Goal: Contribute content: Contribute content

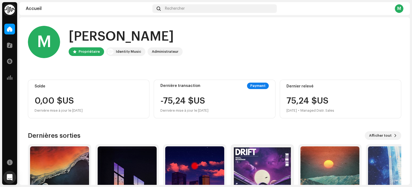
click at [10, 51] on div "Catalogue" at bounding box center [9, 45] width 15 height 15
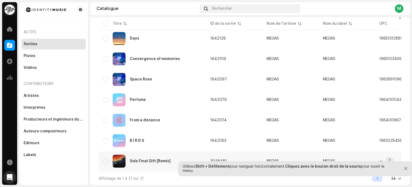
click at [146, 159] on div "Sols Final Gift [Remix]" at bounding box center [150, 161] width 41 height 4
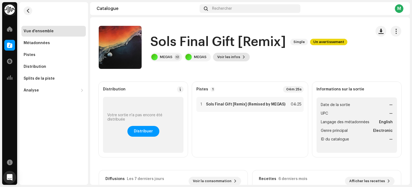
click at [225, 56] on span "Voir les infos" at bounding box center [228, 57] width 23 height 11
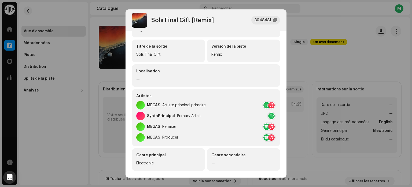
scroll to position [35, 0]
click at [231, 133] on div "MEGAS Producer" at bounding box center [206, 137] width 140 height 9
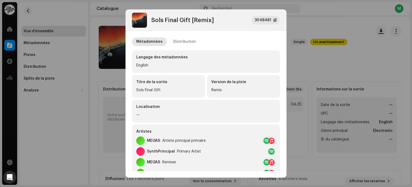
scroll to position [21, 0]
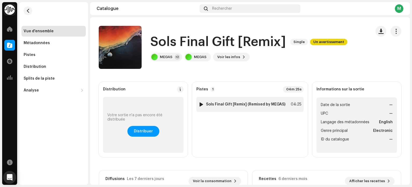
click at [206, 101] on div "1 Sols Final Gift [Remix] (Remixed by MEGAS) 04:25" at bounding box center [249, 104] width 107 height 15
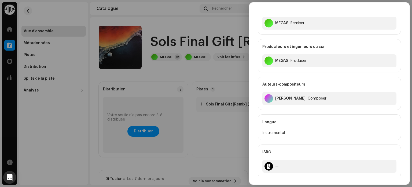
scroll to position [0, 0]
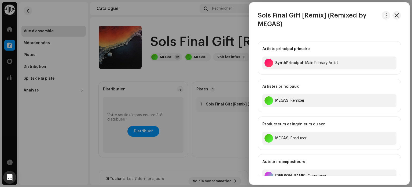
click at [218, 94] on div at bounding box center [206, 93] width 412 height 187
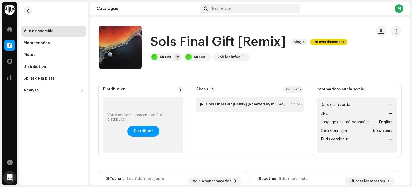
click at [250, 102] on strong "Sols Final Gift [Remix] (Remixed by MEGAS)" at bounding box center [245, 104] width 79 height 4
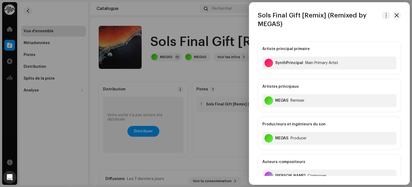
click at [232, 118] on div at bounding box center [206, 93] width 412 height 187
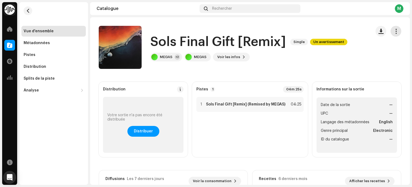
click at [395, 29] on span "button" at bounding box center [396, 31] width 5 height 4
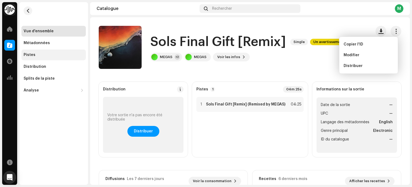
click at [66, 57] on div "Pistes" at bounding box center [54, 55] width 60 height 4
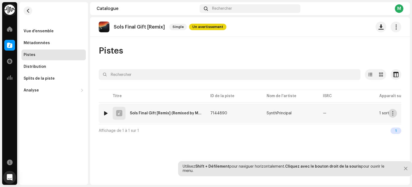
click at [393, 110] on button "button" at bounding box center [393, 113] width 9 height 9
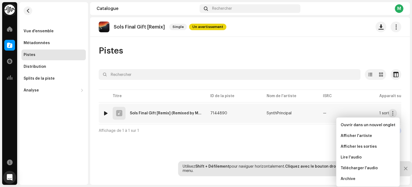
click at [250, 112] on td "7144890" at bounding box center [234, 112] width 56 height 19
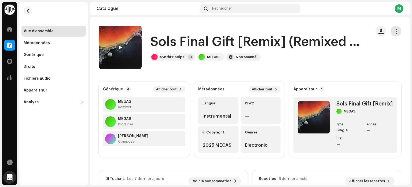
click at [394, 30] on span "button" at bounding box center [396, 31] width 5 height 4
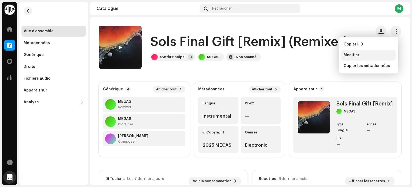
click at [368, 56] on div "Modifier" at bounding box center [369, 55] width 50 height 4
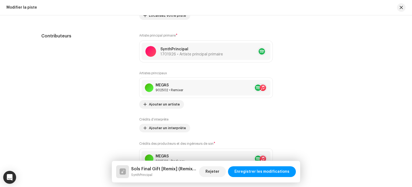
scroll to position [287, 0]
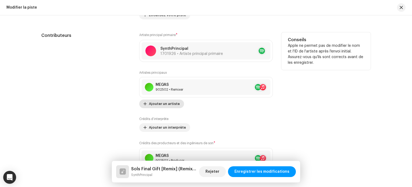
click at [169, 103] on span "Ajouter un artiste" at bounding box center [164, 103] width 31 height 11
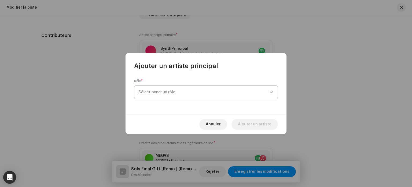
click at [180, 93] on span "Sélectionner un rôle" at bounding box center [204, 91] width 131 height 13
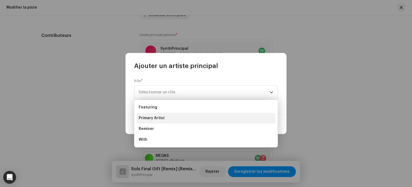
click at [166, 115] on li "Primary Artist" at bounding box center [206, 117] width 139 height 11
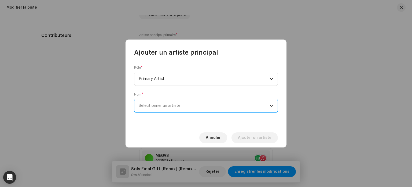
click at [175, 109] on span "Sélectionner un artiste" at bounding box center [204, 105] width 131 height 13
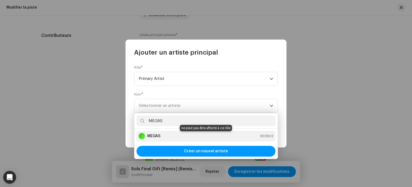
type input "MEGAS"
click at [171, 136] on div "MEGAS 902502" at bounding box center [206, 136] width 135 height 6
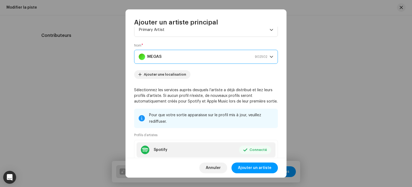
scroll to position [19, 0]
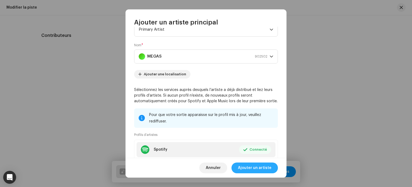
click at [255, 171] on span "Ajouter un artiste" at bounding box center [255, 167] width 34 height 11
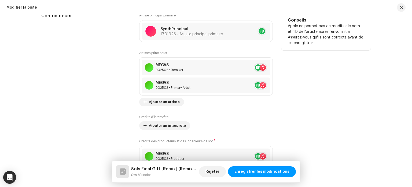
scroll to position [307, 0]
drag, startPoint x: 201, startPoint y: 80, endPoint x: 201, endPoint y: 58, distance: 22.0
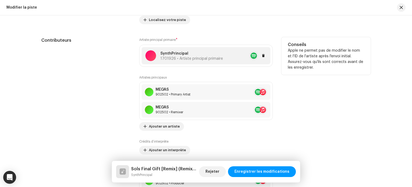
scroll to position [283, 0]
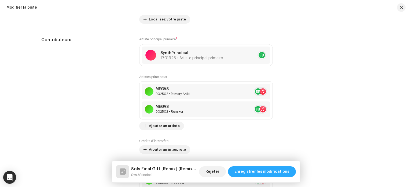
click at [279, 166] on span "Enregistrer les modifications" at bounding box center [262, 171] width 55 height 11
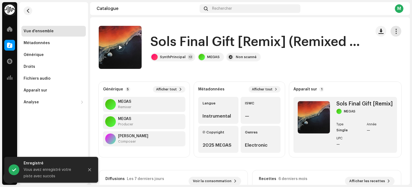
click at [396, 31] on button "button" at bounding box center [396, 31] width 11 height 11
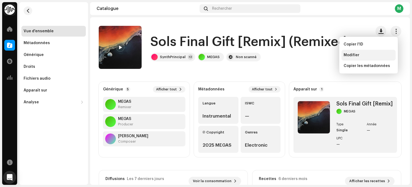
click at [370, 51] on div "Modifier" at bounding box center [369, 55] width 54 height 11
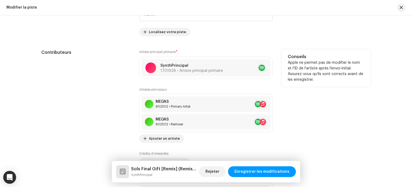
scroll to position [271, 0]
click at [262, 123] on span at bounding box center [263, 121] width 3 height 4
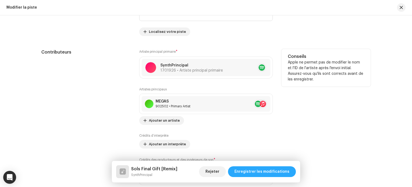
click at [262, 170] on span "Enregistrer les modifications" at bounding box center [262, 171] width 55 height 11
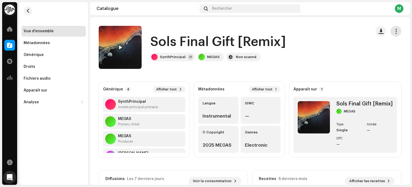
click at [394, 31] on span "button" at bounding box center [396, 31] width 5 height 4
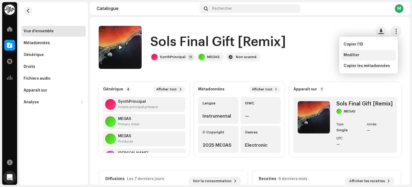
click at [362, 55] on div "Modifier" at bounding box center [369, 55] width 50 height 4
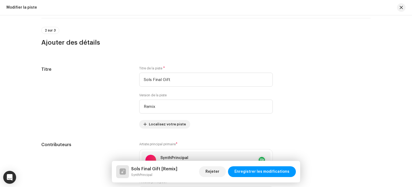
scroll to position [182, 0]
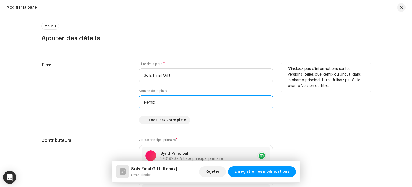
click at [145, 102] on input "Remix" at bounding box center [206, 102] width 134 height 14
type input "$"
click at [126, 106] on div "Titre" at bounding box center [85, 93] width 89 height 62
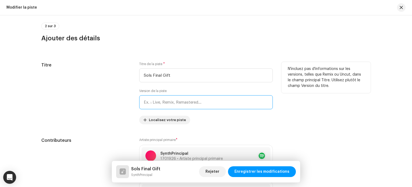
click at [154, 98] on input "text" at bounding box center [206, 102] width 134 height 14
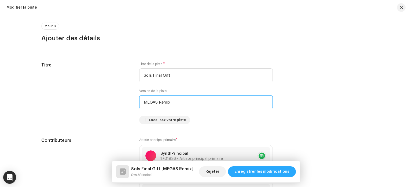
type input "MEGAS Remix"
click at [257, 176] on span "Enregistrer les modifications" at bounding box center [262, 171] width 55 height 11
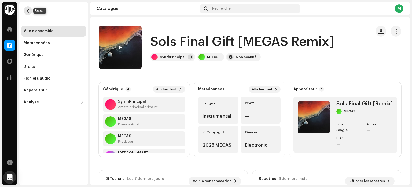
click at [31, 10] on button "button" at bounding box center [28, 10] width 9 height 9
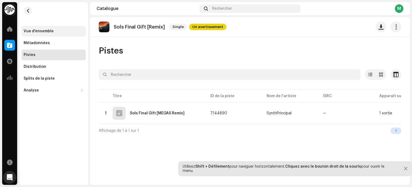
click at [64, 31] on div "Vue d'ensemble" at bounding box center [54, 31] width 60 height 4
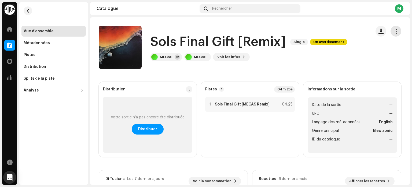
click at [394, 33] on span "button" at bounding box center [396, 31] width 5 height 4
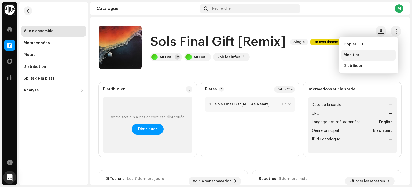
click at [359, 55] on div "Modifier" at bounding box center [369, 55] width 50 height 4
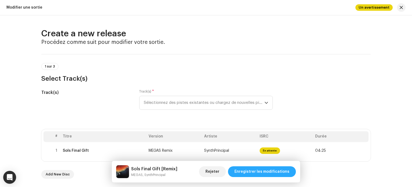
click at [256, 175] on span "Enregistrer les modifications" at bounding box center [262, 171] width 55 height 11
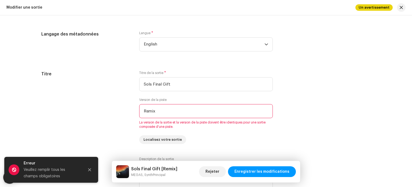
scroll to position [479, 0]
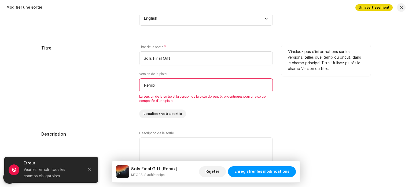
click at [141, 82] on input "Remix" at bounding box center [206, 85] width 134 height 14
click at [143, 85] on input "Remix" at bounding box center [206, 85] width 134 height 14
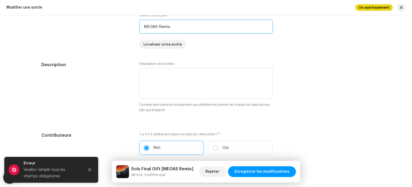
type input "MEGAS Remix"
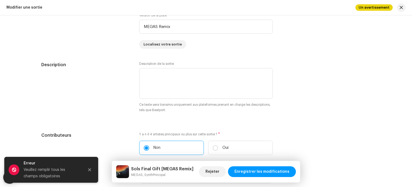
click at [116, 97] on div "Description" at bounding box center [85, 89] width 89 height 57
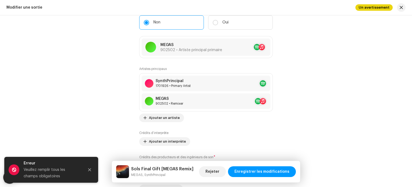
scroll to position [668, 0]
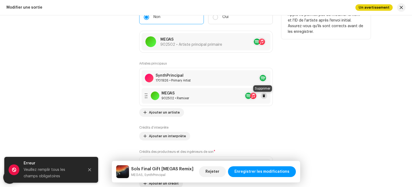
click at [264, 96] on span at bounding box center [263, 95] width 3 height 4
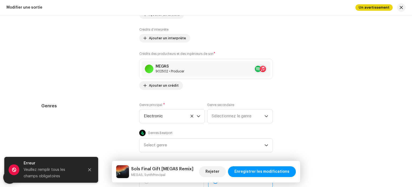
scroll to position [663, 0]
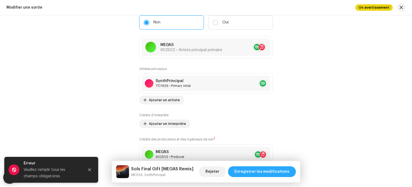
click at [258, 168] on span "Enregistrer les modifications" at bounding box center [262, 171] width 55 height 11
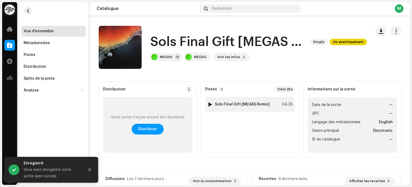
click at [251, 102] on div "1 Sols Final Gift [MEGAS Remix]" at bounding box center [238, 103] width 62 height 5
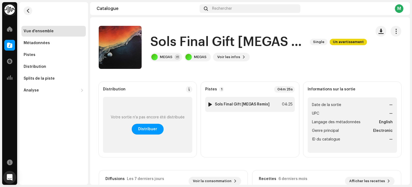
click at [281, 102] on div "04:25" at bounding box center [287, 104] width 12 height 6
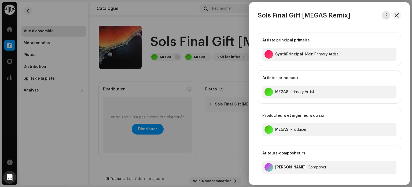
click at [385, 17] on span "button" at bounding box center [386, 15] width 4 height 4
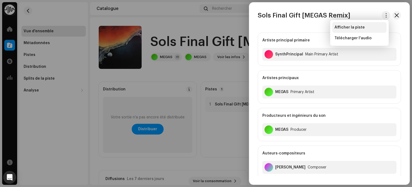
click at [355, 28] on span "Afficher la piste" at bounding box center [350, 27] width 30 height 4
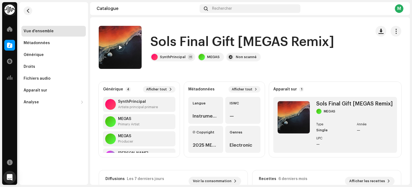
drag, startPoint x: 392, startPoint y: 32, endPoint x: 388, endPoint y: 35, distance: 4.6
click at [391, 35] on re-m-actions-button at bounding box center [396, 31] width 11 height 11
click at [391, 34] on button "button" at bounding box center [396, 31] width 11 height 11
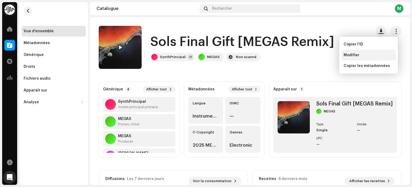
click at [362, 51] on div "Modifier" at bounding box center [369, 55] width 54 height 11
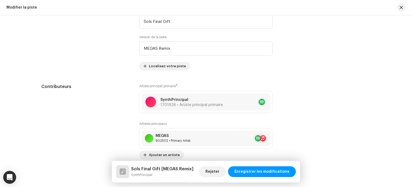
scroll to position [236, 0]
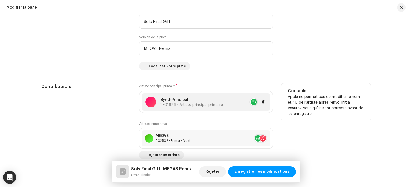
click at [206, 97] on p "SynthPrincipal" at bounding box center [191, 100] width 63 height 6
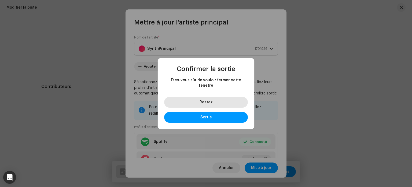
click at [228, 100] on button "Restez" at bounding box center [206, 102] width 84 height 11
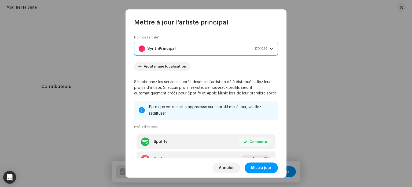
click at [235, 46] on div "SynthPrincipal 1701926" at bounding box center [203, 48] width 129 height 13
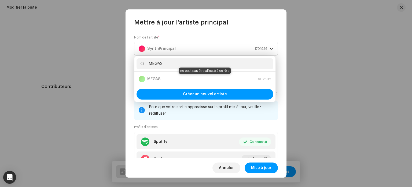
type input "MEGAS"
click at [175, 79] on div "MEGAS 902502" at bounding box center [205, 79] width 133 height 6
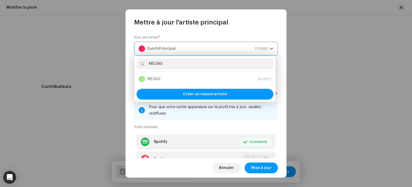
click at [243, 50] on div "SynthPrincipal 1701926" at bounding box center [203, 48] width 129 height 13
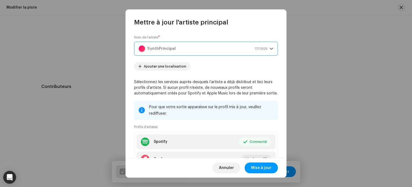
click at [257, 45] on span "1701926" at bounding box center [261, 48] width 13 height 13
click at [214, 53] on div "SynthPrincipal 1701926" at bounding box center [203, 48] width 129 height 13
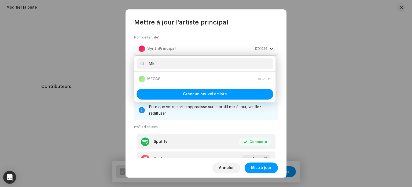
type input "M"
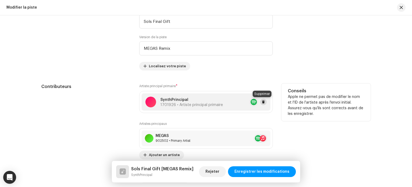
click at [263, 104] on span at bounding box center [263, 102] width 3 height 4
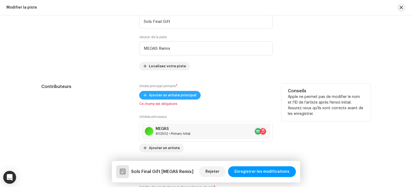
click at [176, 95] on span "Ajouter un artiste principal" at bounding box center [173, 95] width 48 height 11
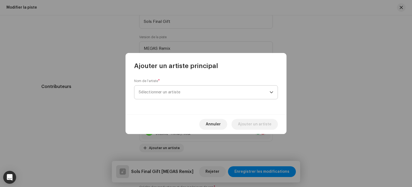
click at [181, 89] on span "Sélectionner un artiste" at bounding box center [204, 91] width 131 height 13
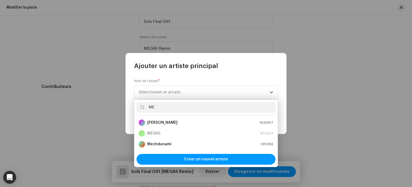
type input "ME"
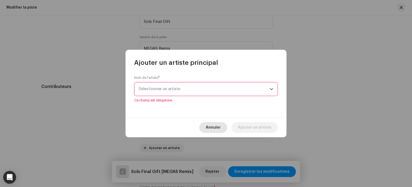
click at [221, 123] on span "Annuler" at bounding box center [213, 127] width 15 height 11
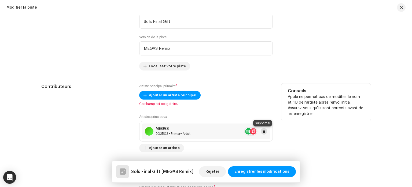
click at [262, 132] on span at bounding box center [263, 131] width 3 height 4
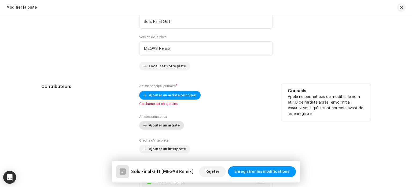
click at [163, 125] on span "Ajouter un artiste" at bounding box center [164, 125] width 31 height 11
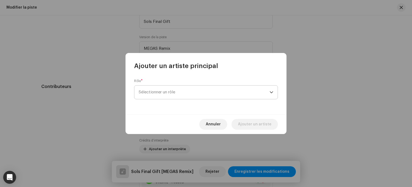
click at [179, 95] on span "Sélectionner un rôle" at bounding box center [204, 91] width 131 height 13
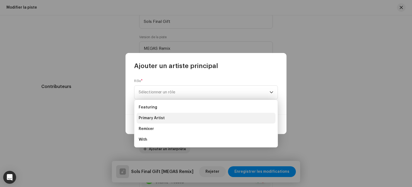
click at [160, 118] on span "Primary Artist" at bounding box center [152, 117] width 26 height 5
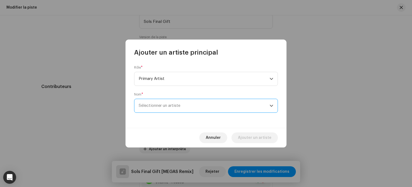
click at [162, 104] on span "Sélectionner un artiste" at bounding box center [160, 105] width 42 height 4
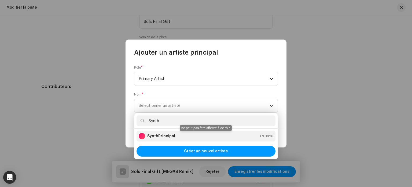
type input "Synth"
click at [169, 135] on strong "SynthPrincipal" at bounding box center [161, 135] width 28 height 5
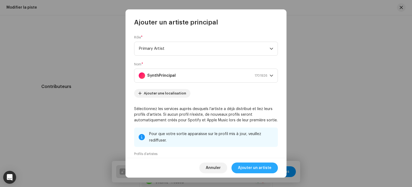
click at [252, 168] on span "Ajouter un artiste" at bounding box center [255, 167] width 34 height 11
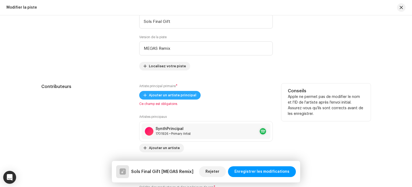
click at [180, 92] on span "Ajouter un artiste principal" at bounding box center [173, 95] width 48 height 11
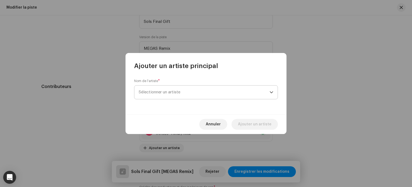
click at [183, 92] on span "Sélectionner un artiste" at bounding box center [204, 91] width 131 height 13
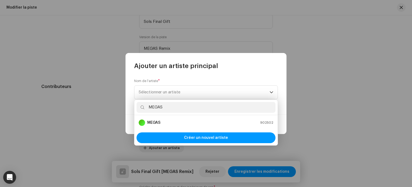
type input "MEGAS"
click at [158, 122] on strong "MEGAS" at bounding box center [153, 122] width 13 height 5
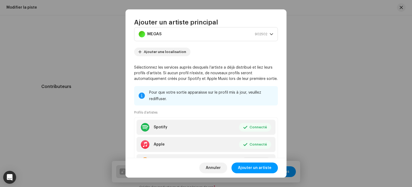
scroll to position [43, 0]
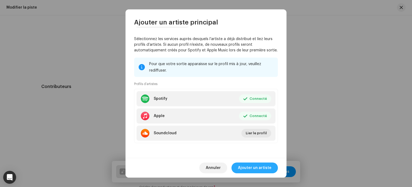
click at [257, 167] on span "Ajouter un artiste" at bounding box center [255, 167] width 34 height 11
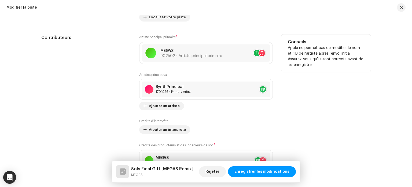
scroll to position [286, 0]
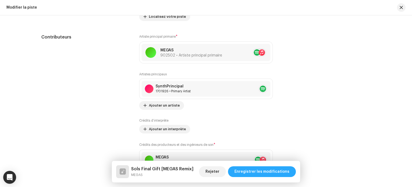
click at [275, 166] on span "Enregistrer les modifications" at bounding box center [262, 171] width 55 height 11
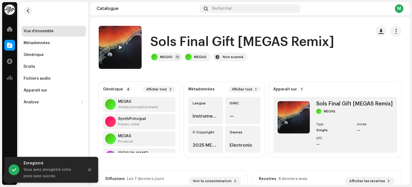
click at [55, 30] on div "Vue d'ensemble" at bounding box center [54, 31] width 60 height 4
click at [29, 12] on span "button" at bounding box center [28, 11] width 4 height 4
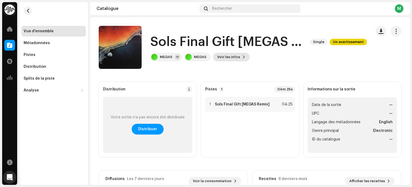
click at [229, 54] on span "Voir les infos" at bounding box center [228, 57] width 23 height 11
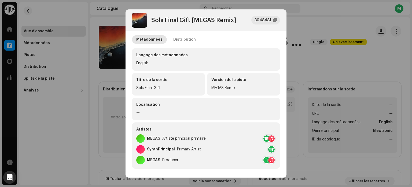
scroll to position [2, 0]
click at [176, 37] on div "Distribution" at bounding box center [184, 39] width 23 height 9
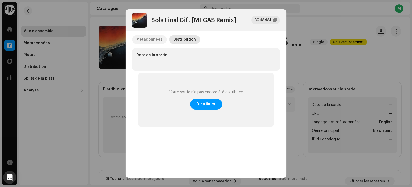
click at [156, 41] on div "Métadonnées" at bounding box center [149, 39] width 26 height 9
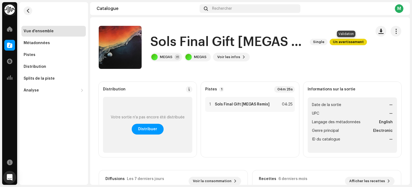
click at [333, 42] on span "Un avertissement" at bounding box center [348, 42] width 37 height 6
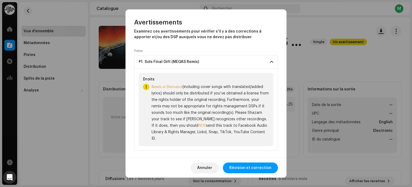
scroll to position [10, 0]
